Goal: Task Accomplishment & Management: Use online tool/utility

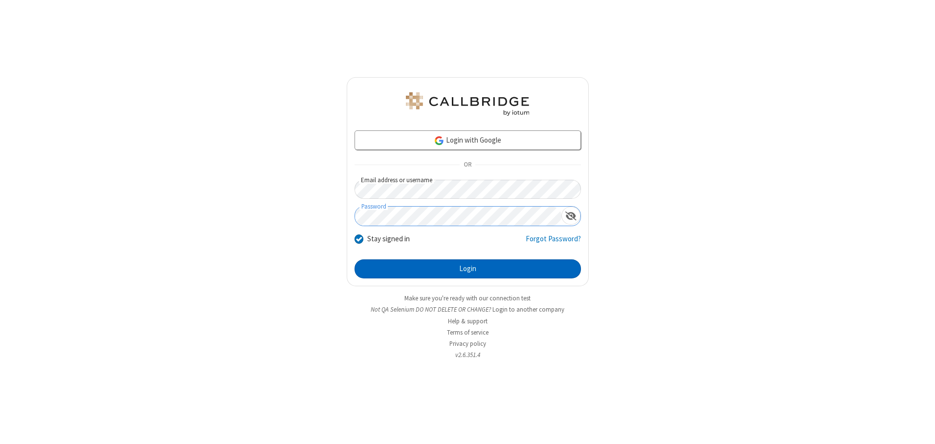
click at [467, 269] on button "Login" at bounding box center [467, 270] width 226 height 20
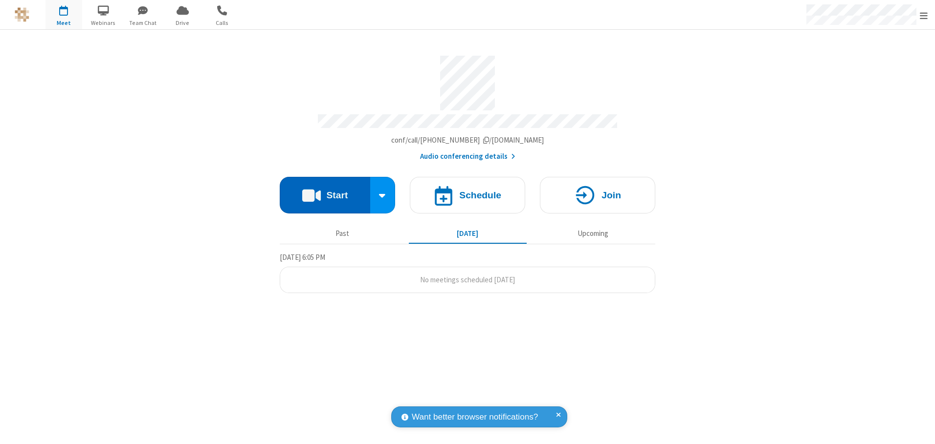
click at [325, 192] on button "Start" at bounding box center [325, 195] width 90 height 37
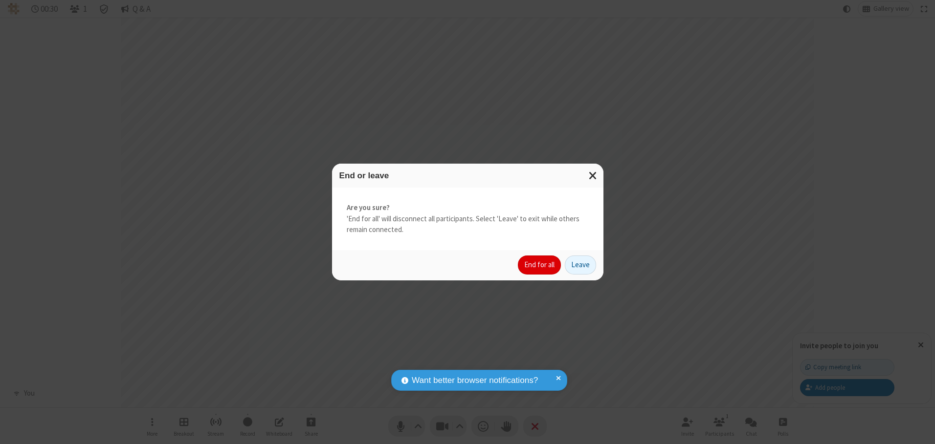
click at [540, 265] on button "End for all" at bounding box center [539, 266] width 43 height 20
